Goal: Transaction & Acquisition: Purchase product/service

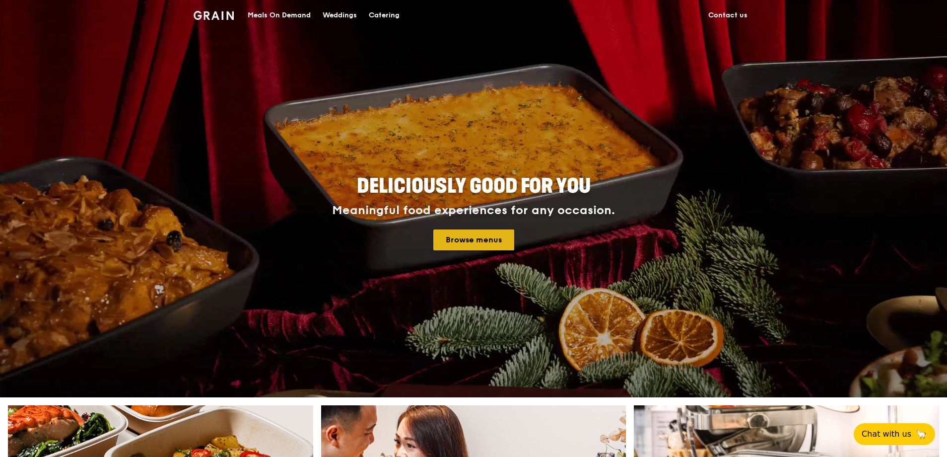
click at [470, 237] on link "Browse menus" at bounding box center [473, 239] width 81 height 21
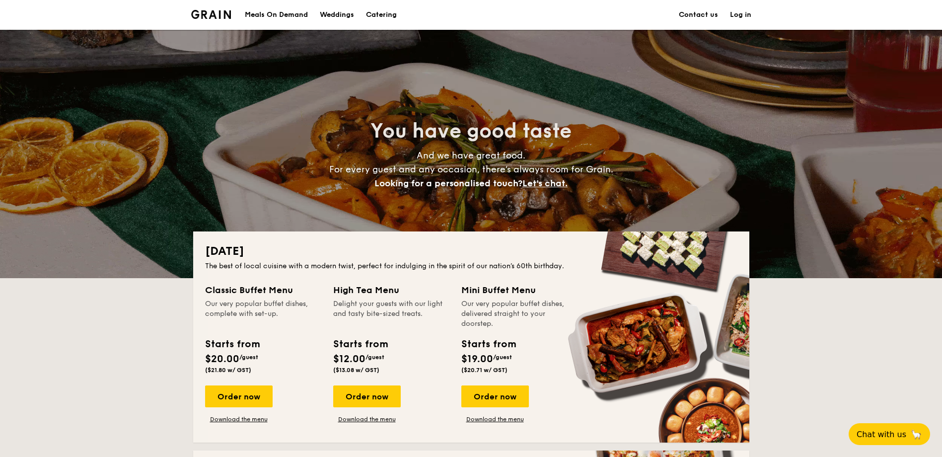
click at [287, 18] on div "Meals On Demand" at bounding box center [276, 15] width 63 height 30
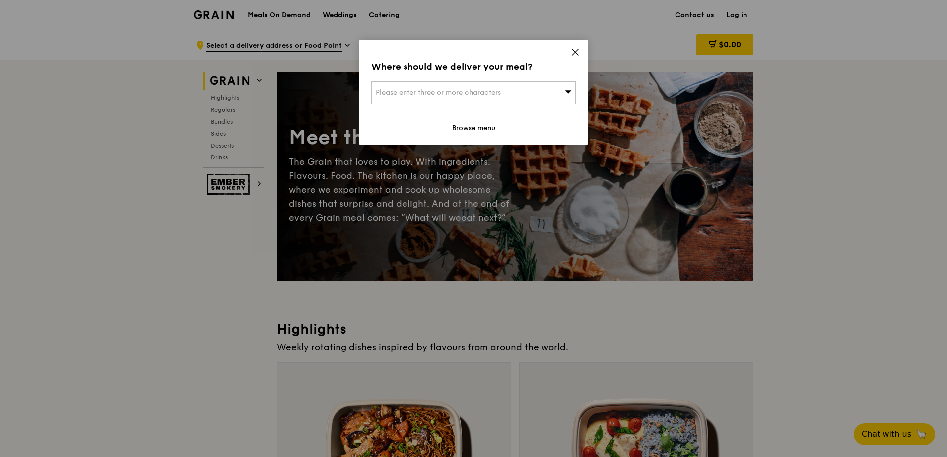
click at [555, 91] on div "Please enter three or more characters" at bounding box center [473, 92] width 205 height 23
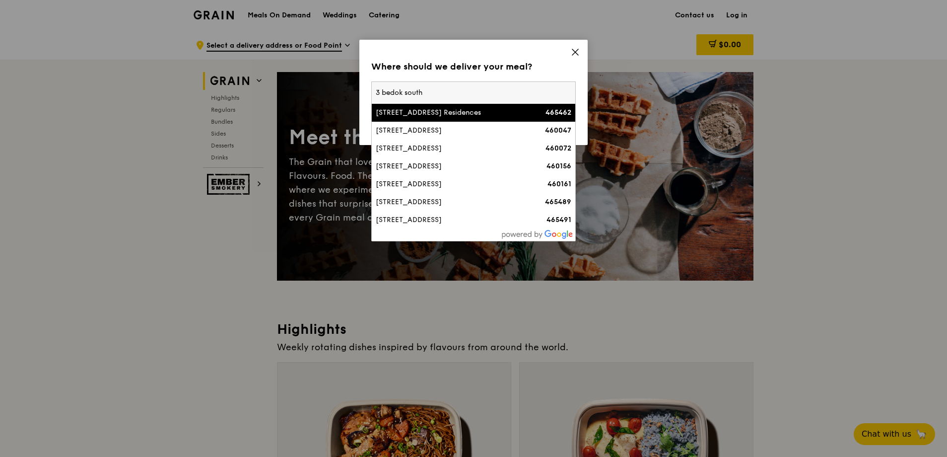
click at [462, 93] on input "3 bedok south" at bounding box center [474, 93] width 204 height 22
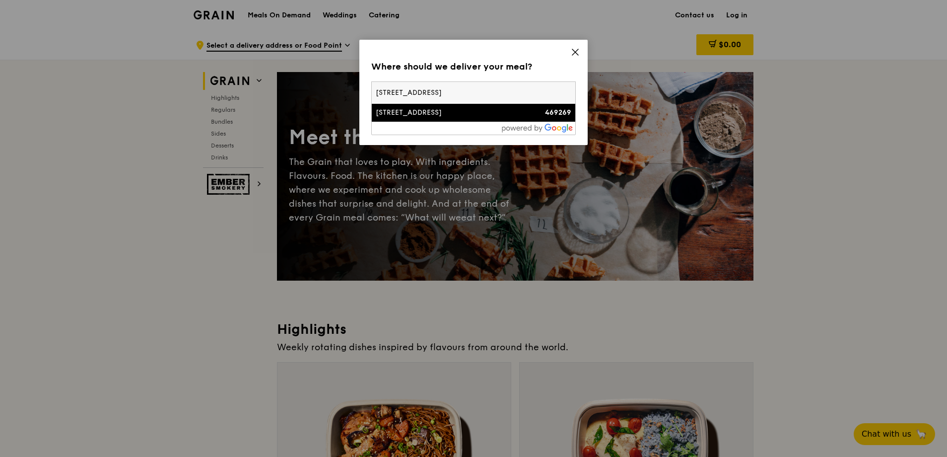
type input "[STREET_ADDRESS]"
click at [461, 109] on div "[STREET_ADDRESS]" at bounding box center [449, 113] width 147 height 10
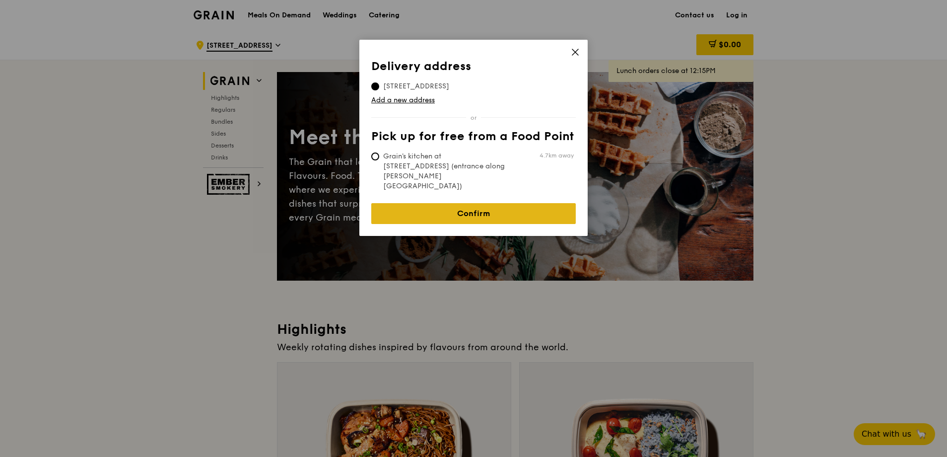
click at [452, 203] on link "Confirm" at bounding box center [473, 213] width 205 height 21
